Goal: Use online tool/utility: Utilize a website feature to perform a specific function

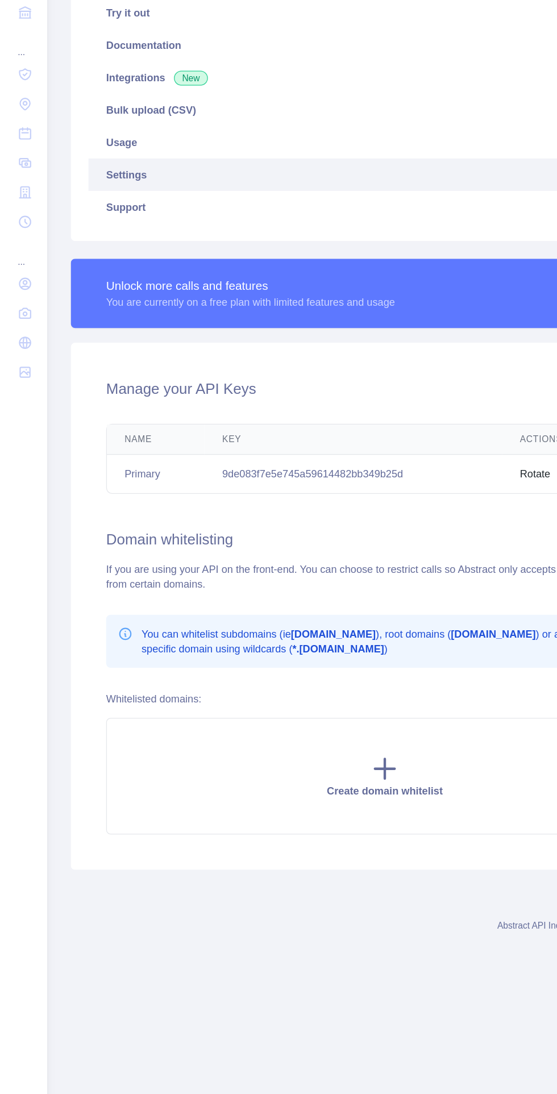
scroll to position [26, 0]
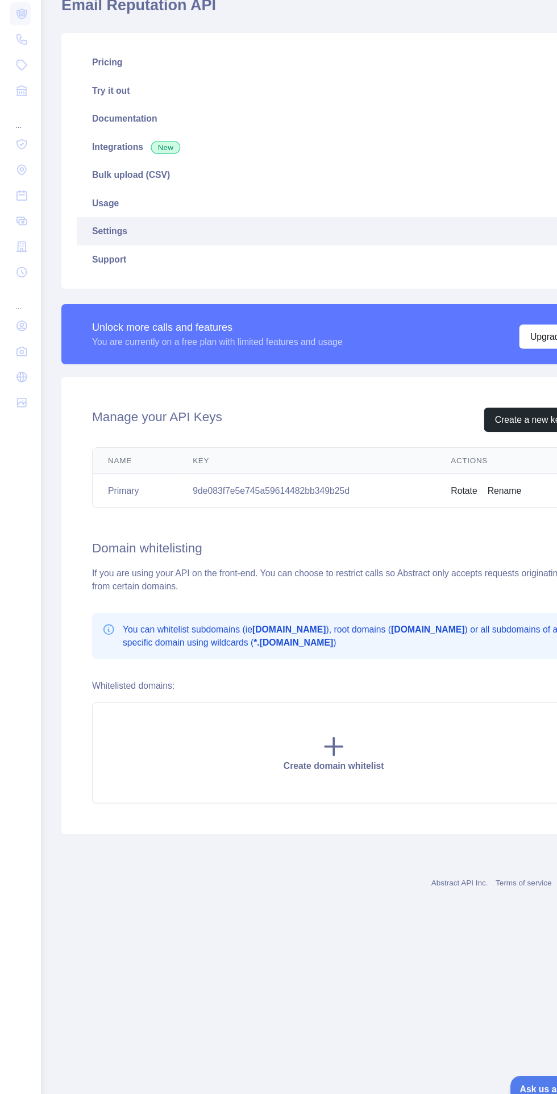
click at [308, 719] on div "Create domain whitelist" at bounding box center [297, 760] width 430 height 90
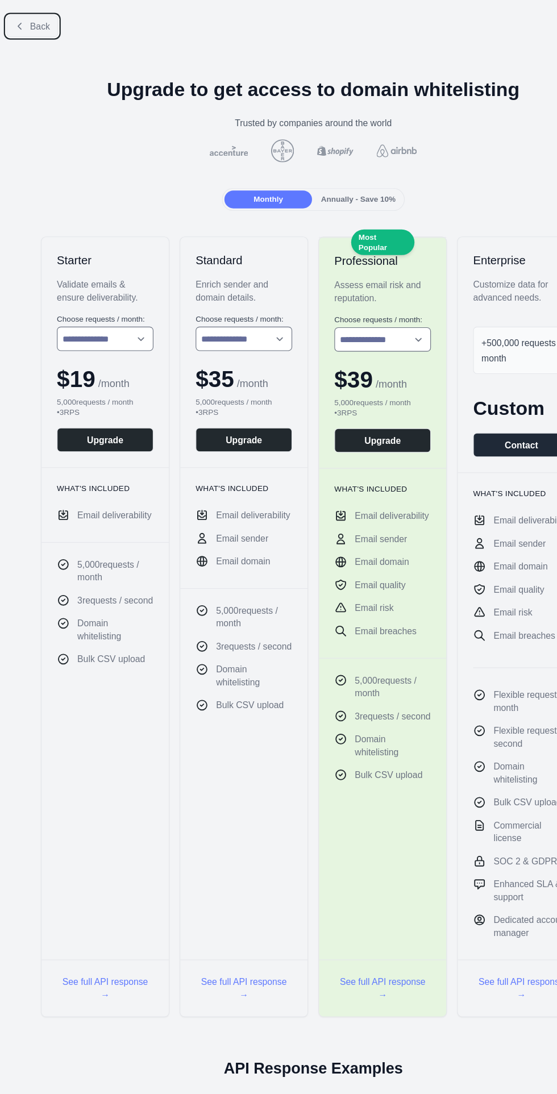
click at [33, 27] on span "Back" at bounding box center [36, 23] width 18 height 9
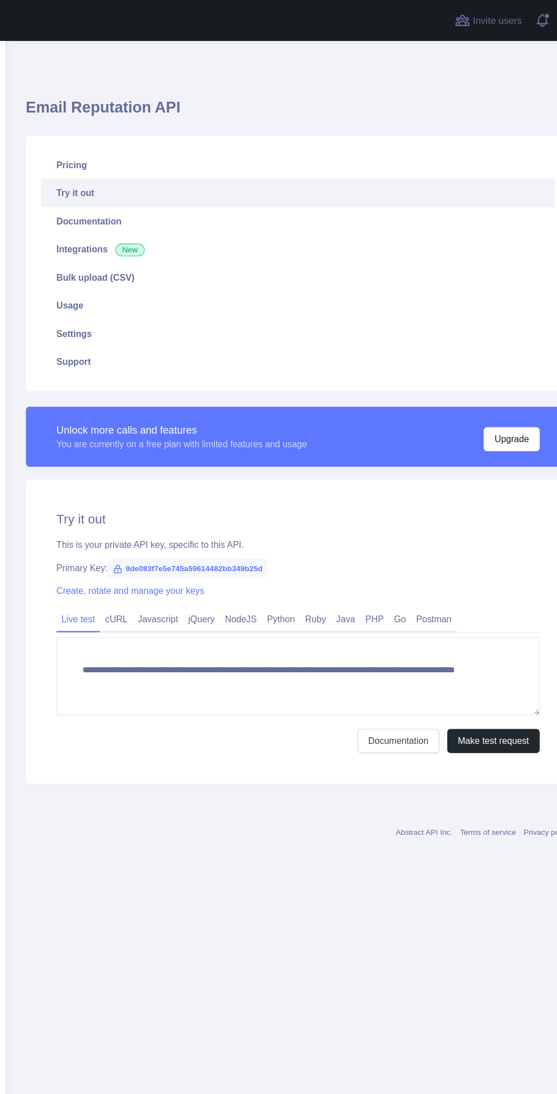
click at [160, 524] on link "Create, rotate and manage your keys" at bounding box center [147, 524] width 131 height 9
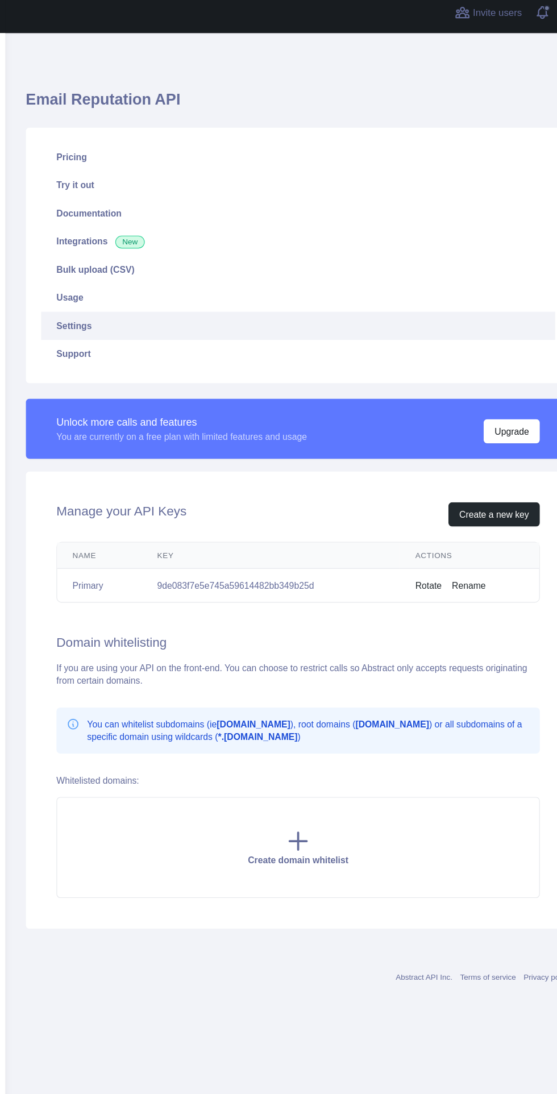
click at [109, 458] on h2 "Manage your API Keys" at bounding box center [139, 464] width 115 height 22
click at [90, 168] on link "Try it out" at bounding box center [296, 171] width 457 height 25
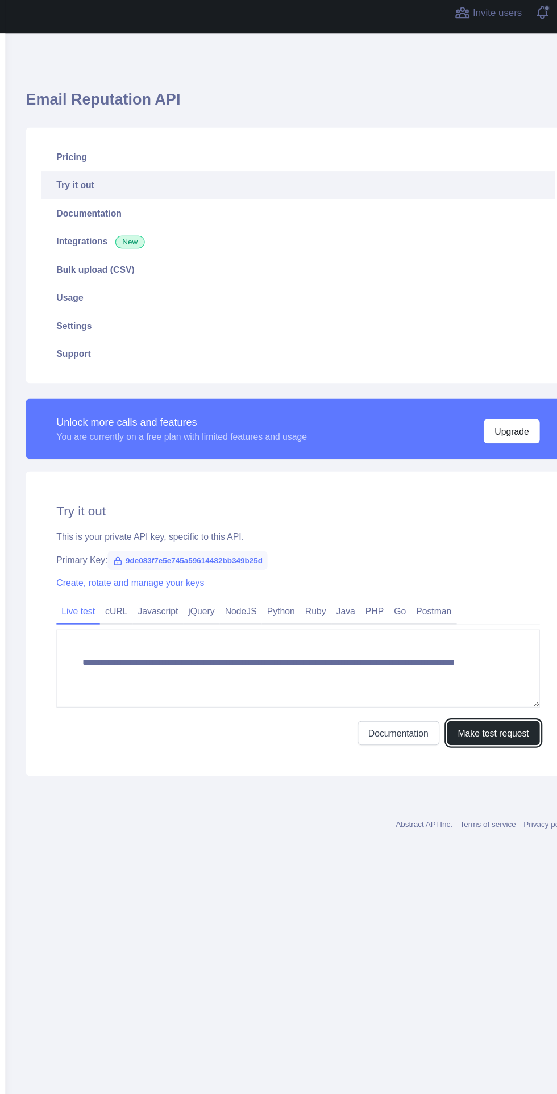
click at [486, 659] on button "Make test request" at bounding box center [470, 659] width 82 height 22
